Goal: Find contact information: Find contact information

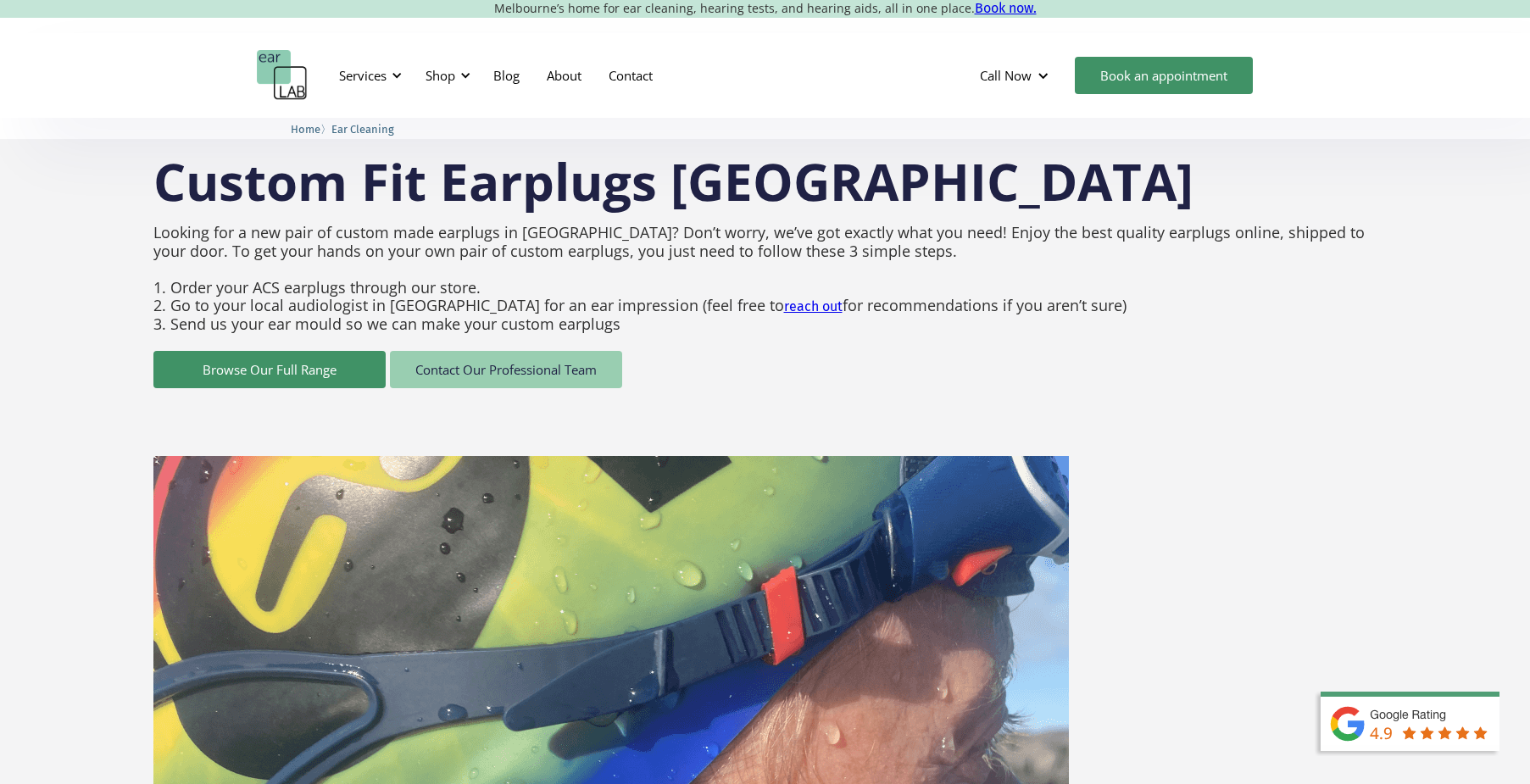
click at [526, 376] on link "Contact Our Professional Team" at bounding box center [506, 369] width 232 height 37
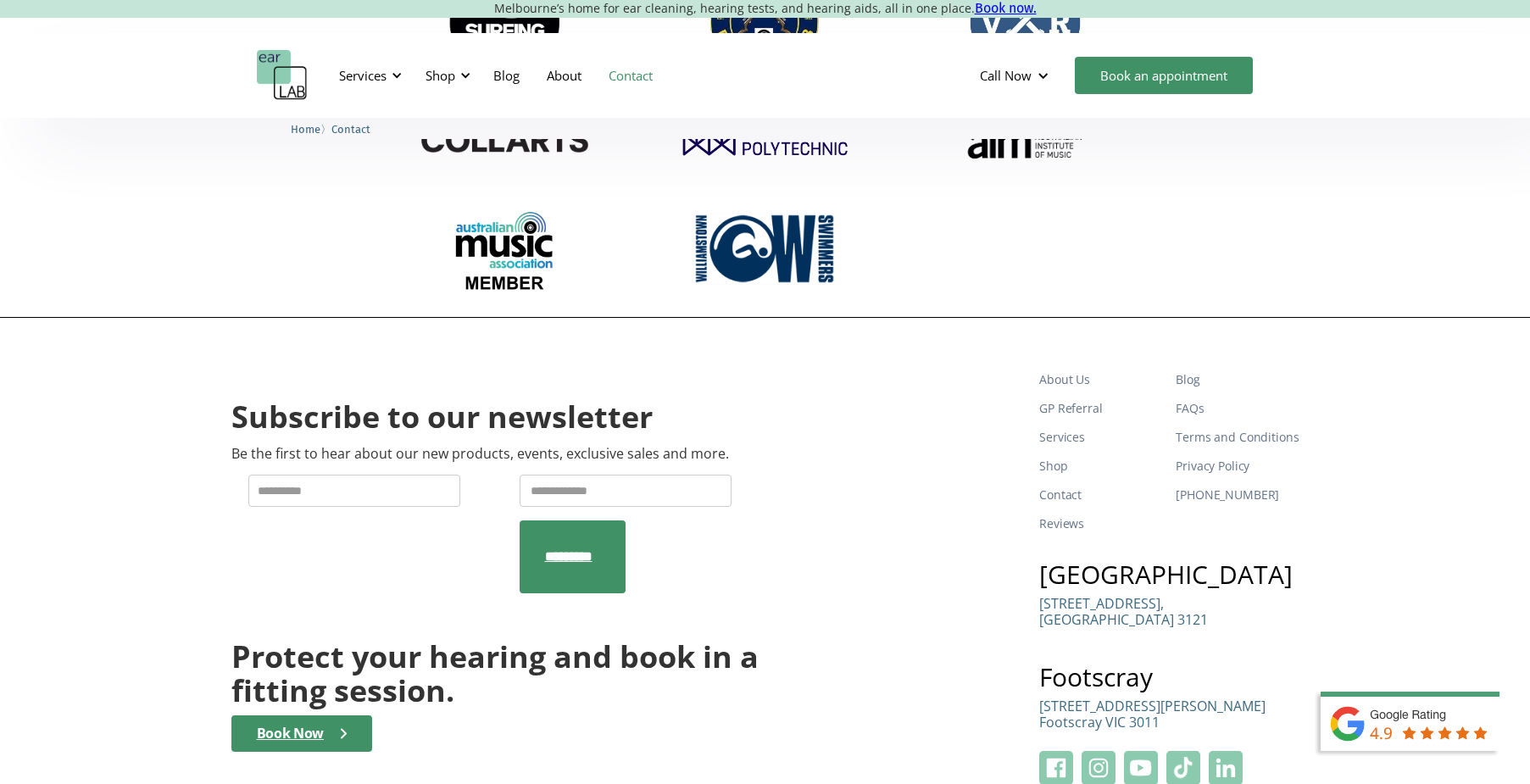
scroll to position [3055, 0]
